Goal: Find specific page/section: Find specific page/section

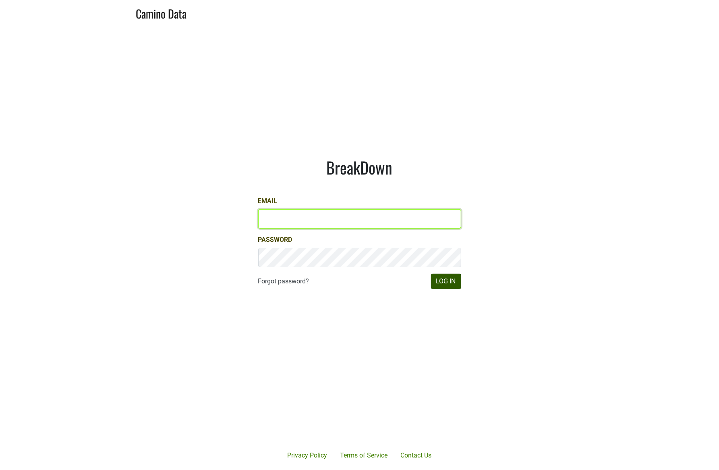
type input "[EMAIL_ADDRESS][DOMAIN_NAME]"
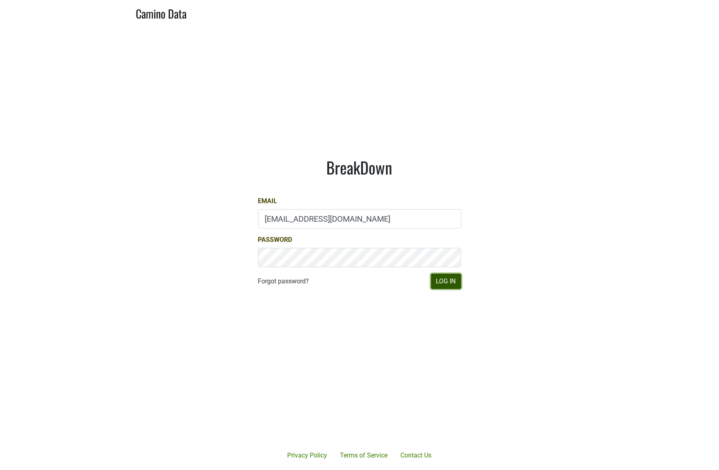
click at [454, 276] on button "Log In" at bounding box center [446, 280] width 30 height 15
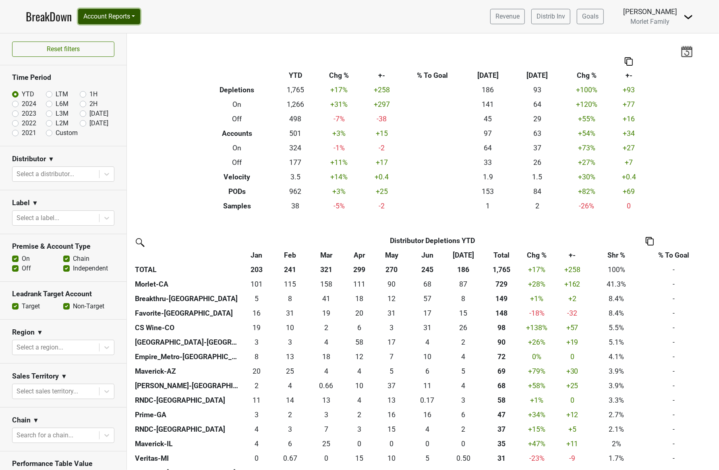
click at [127, 16] on button "Account Reports" at bounding box center [109, 16] width 62 height 15
click at [125, 38] on link "SuperRanker" at bounding box center [114, 35] width 71 height 13
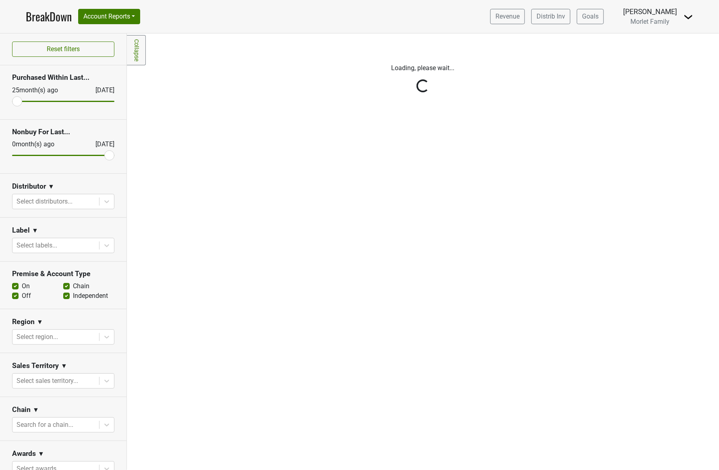
click at [101, 199] on div "Reset filters Purchased Within Last... 25 month(s) ago Aug '25 Nonbuy For Last.…" at bounding box center [63, 251] width 127 height 436
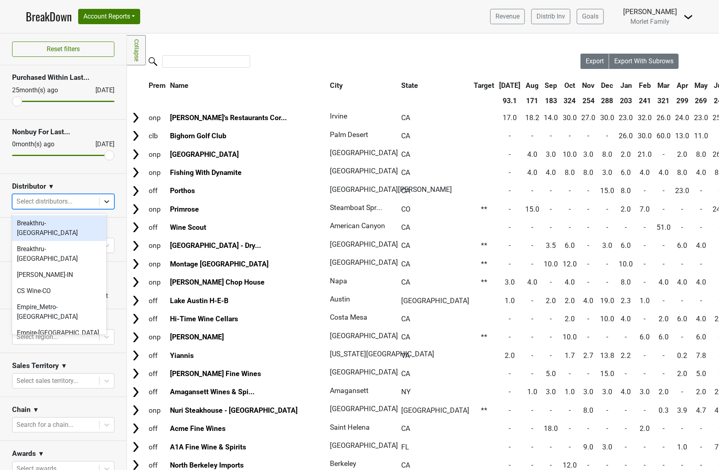
click at [103, 203] on icon at bounding box center [107, 201] width 8 height 8
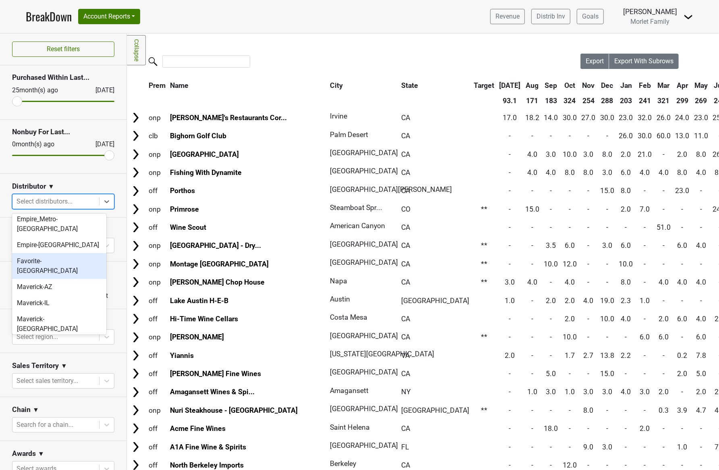
scroll to position [107, 0]
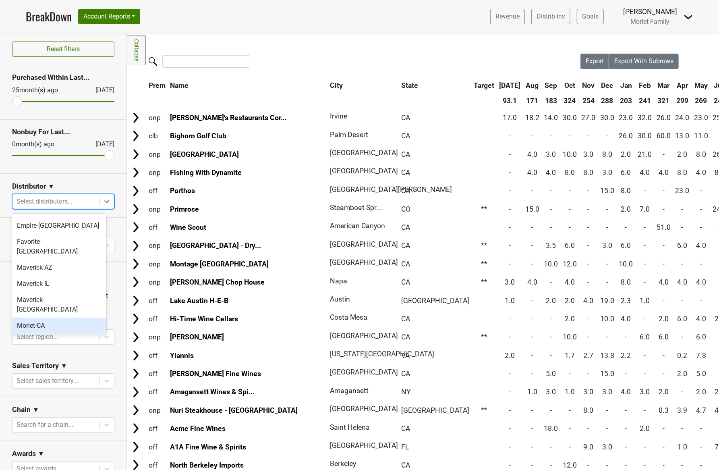
click at [65, 317] on div "Morlet-CA" at bounding box center [59, 325] width 94 height 16
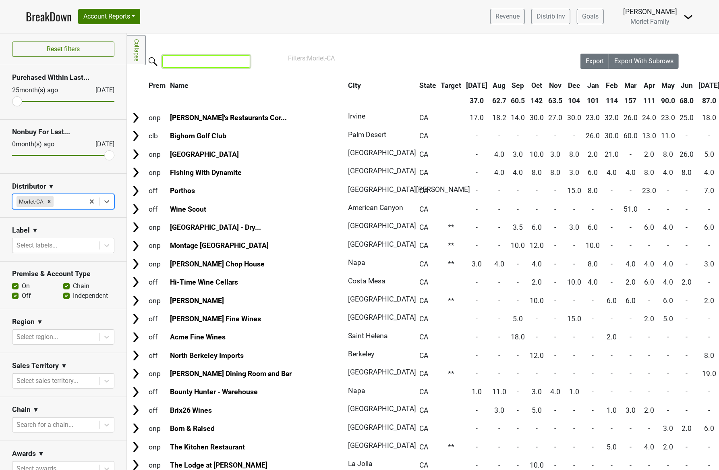
click at [191, 62] on input "search" at bounding box center [206, 61] width 88 height 12
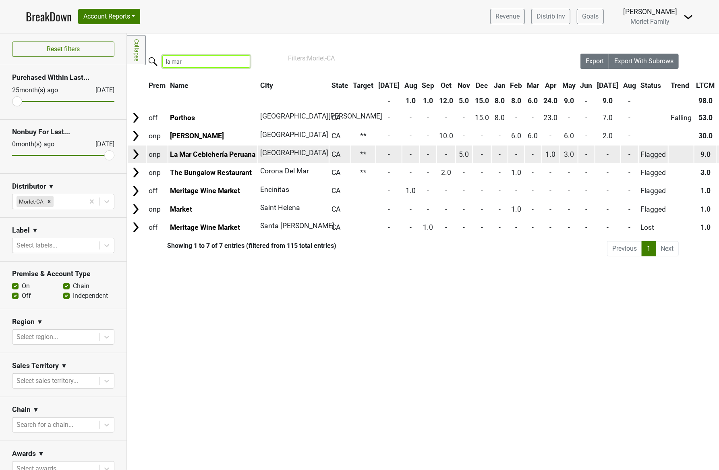
type input "la mar"
click at [136, 155] on img at bounding box center [136, 154] width 12 height 12
